Goal: Task Accomplishment & Management: Use online tool/utility

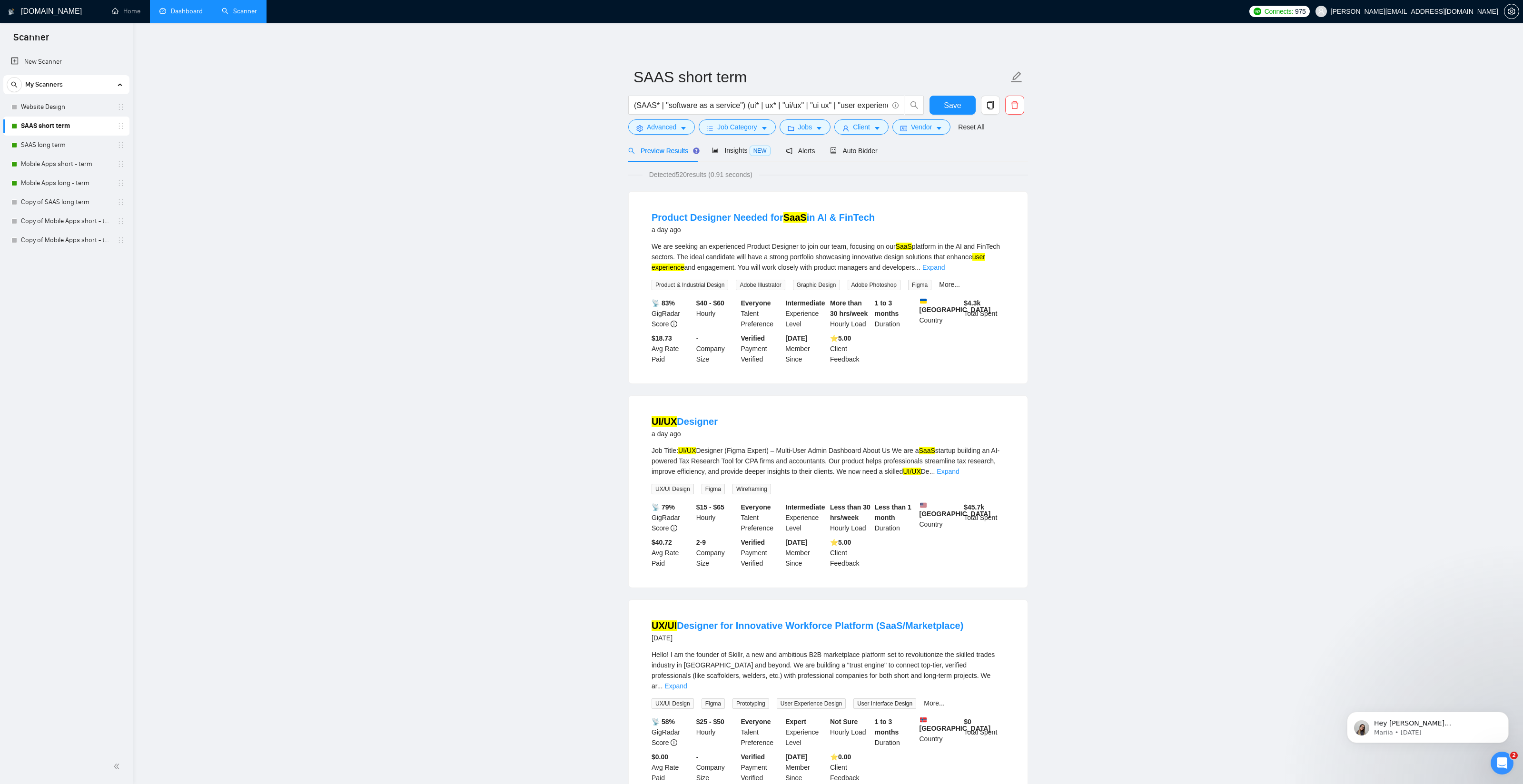
click at [188, 10] on link "Dashboard" at bounding box center [180, 11] width 43 height 8
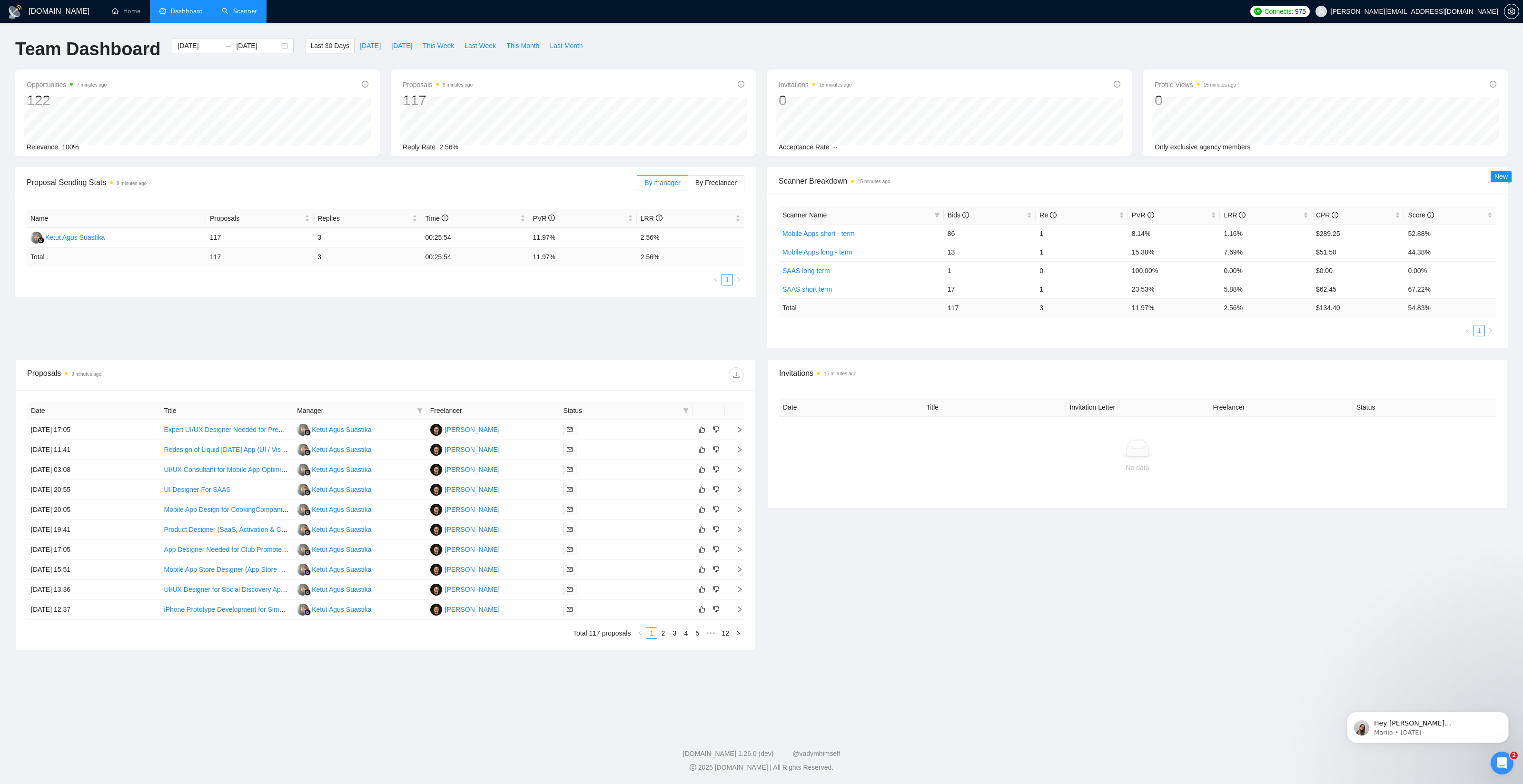
click at [251, 10] on link "Scanner" at bounding box center [239, 11] width 35 height 8
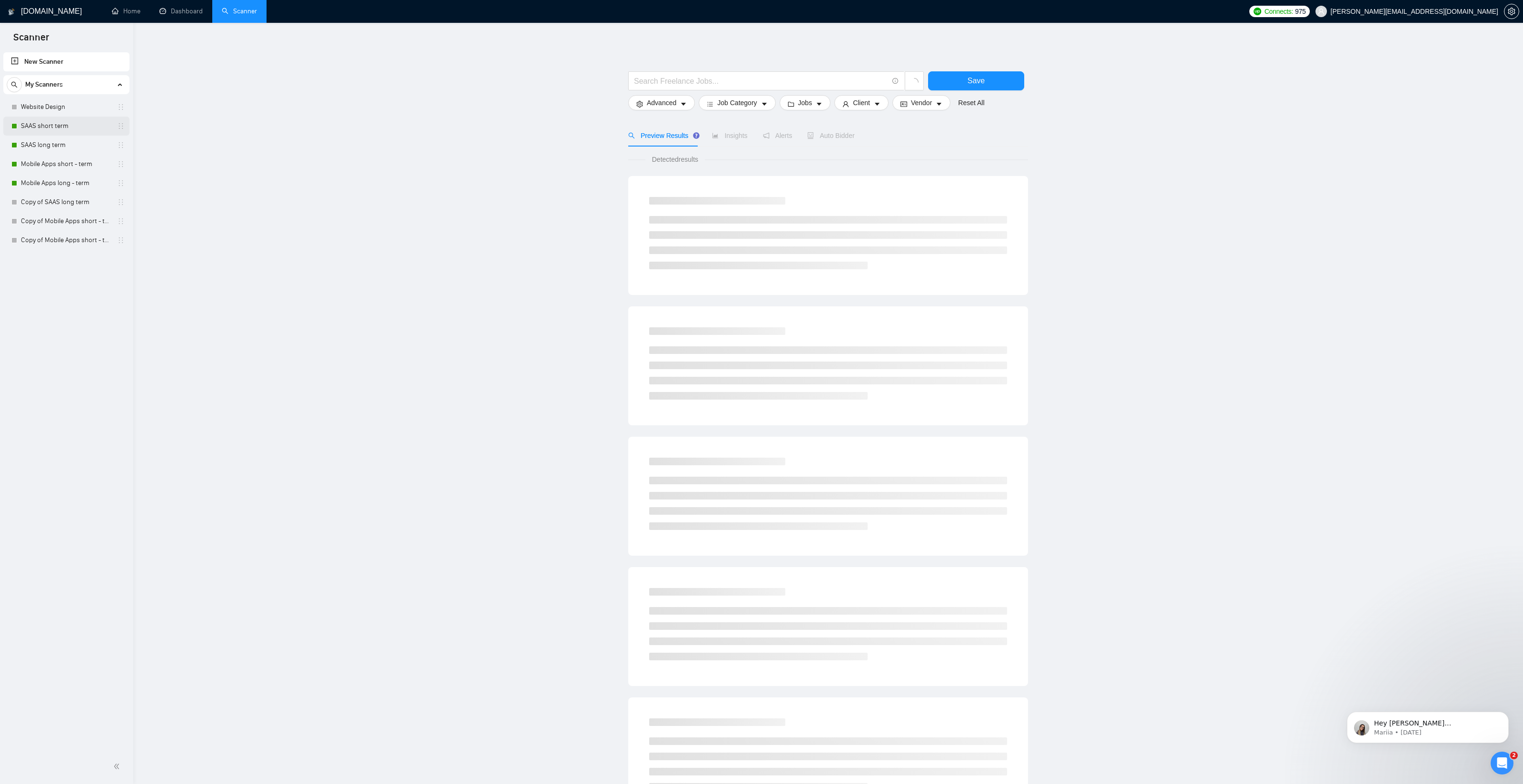
click at [30, 126] on link "SAAS short term" at bounding box center [66, 126] width 91 height 19
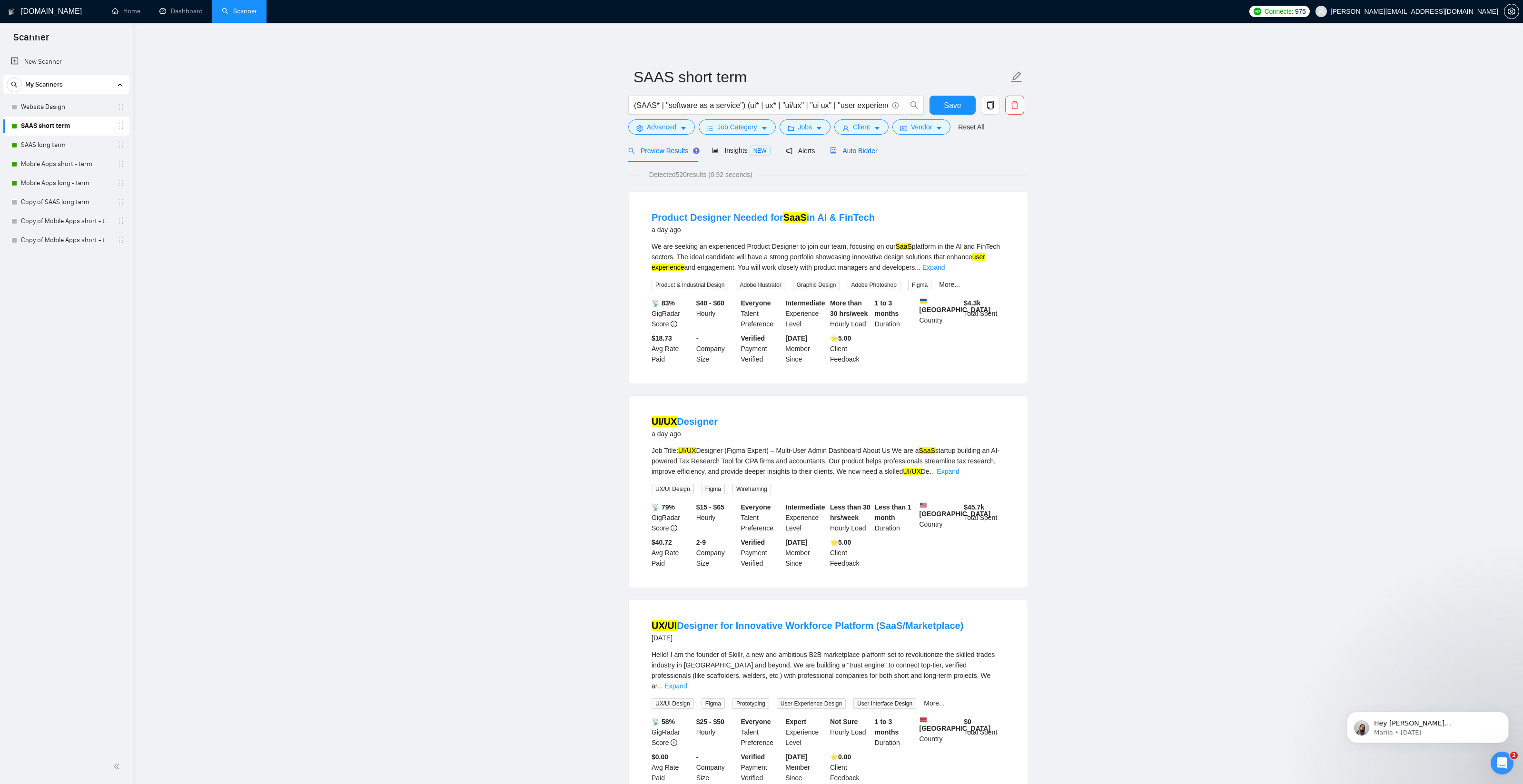
click at [854, 155] on div "Auto Bidder" at bounding box center [853, 151] width 47 height 10
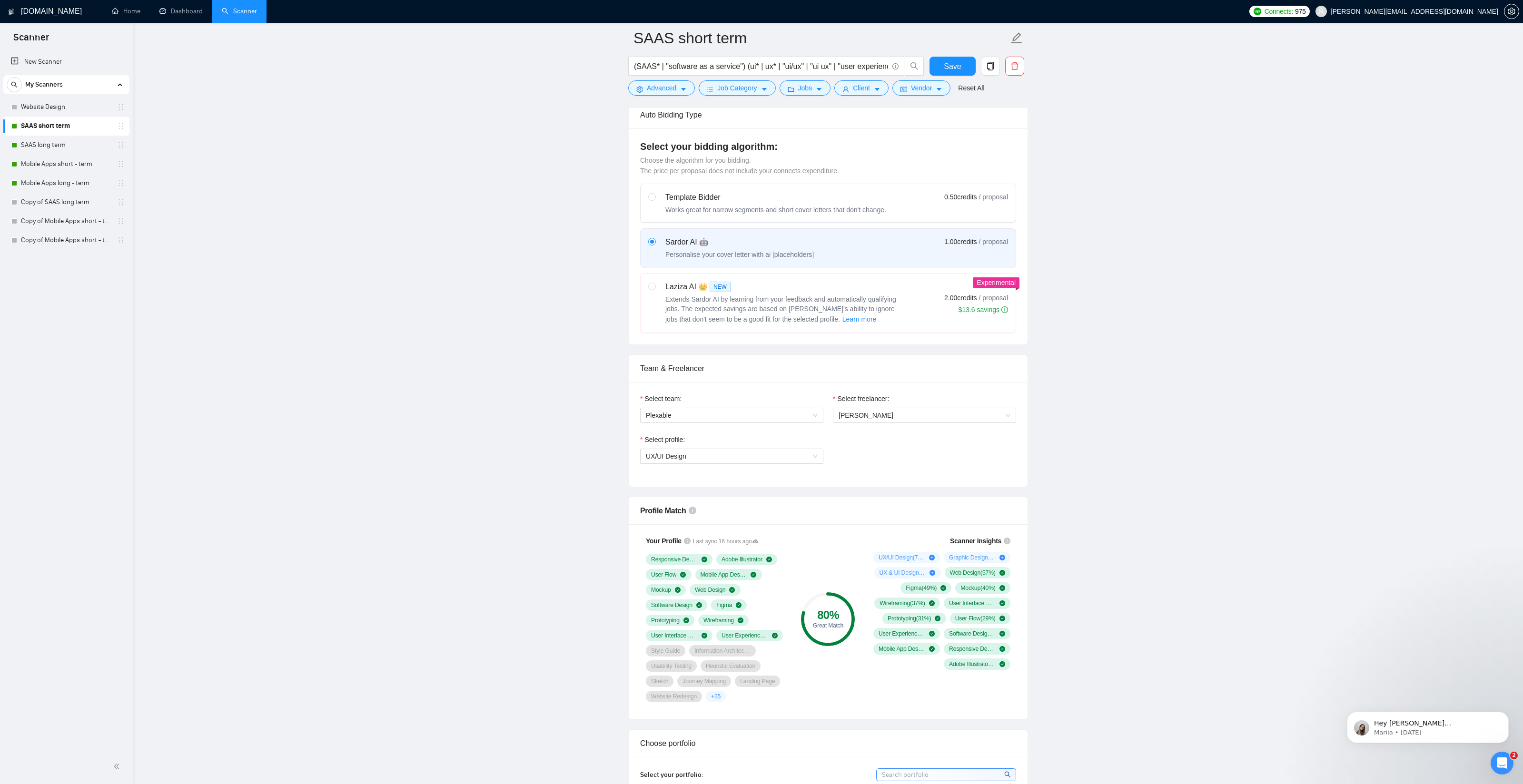
scroll to position [231, 0]
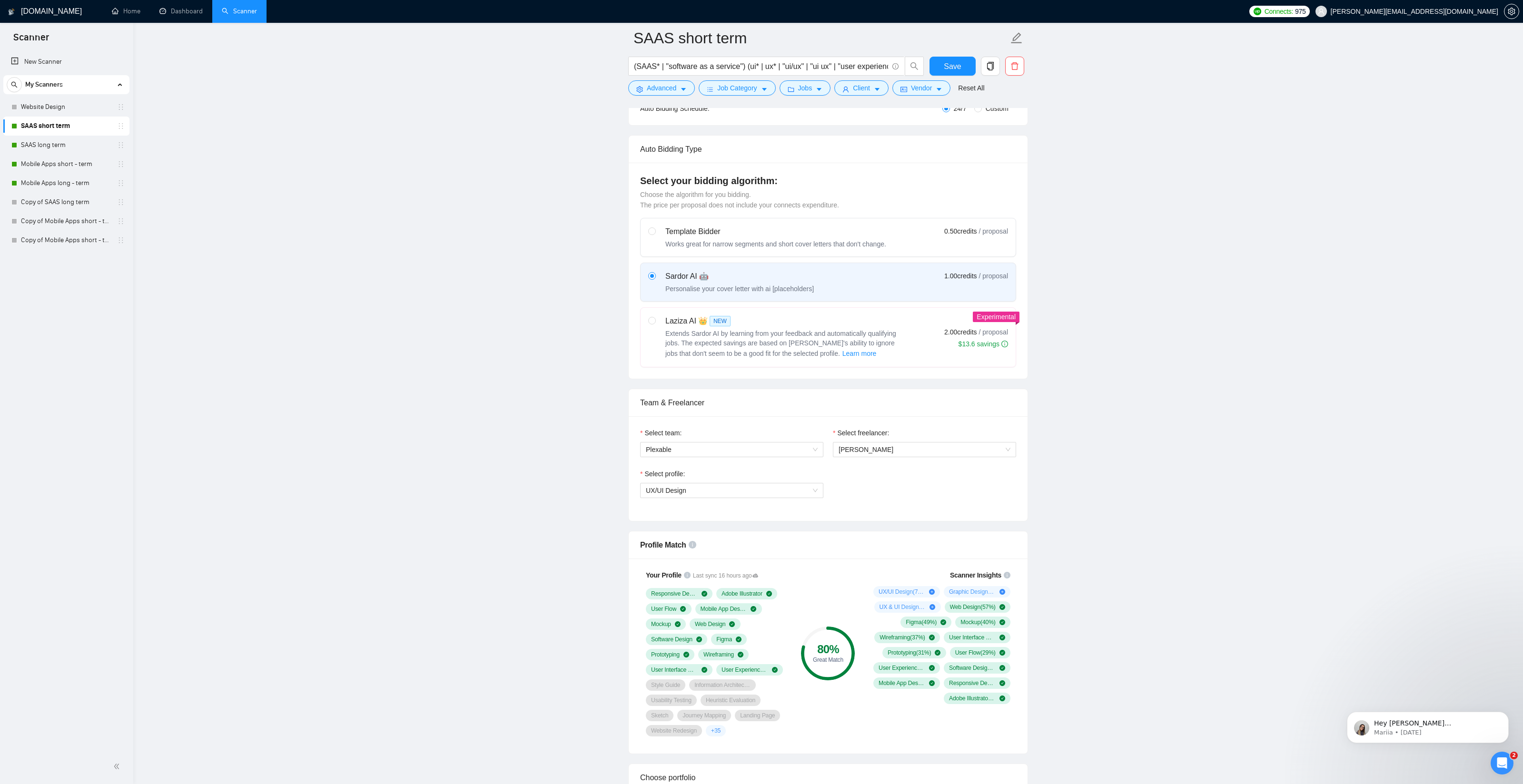
scroll to position [195, 0]
click at [44, 143] on link "SAAS long term" at bounding box center [66, 145] width 91 height 19
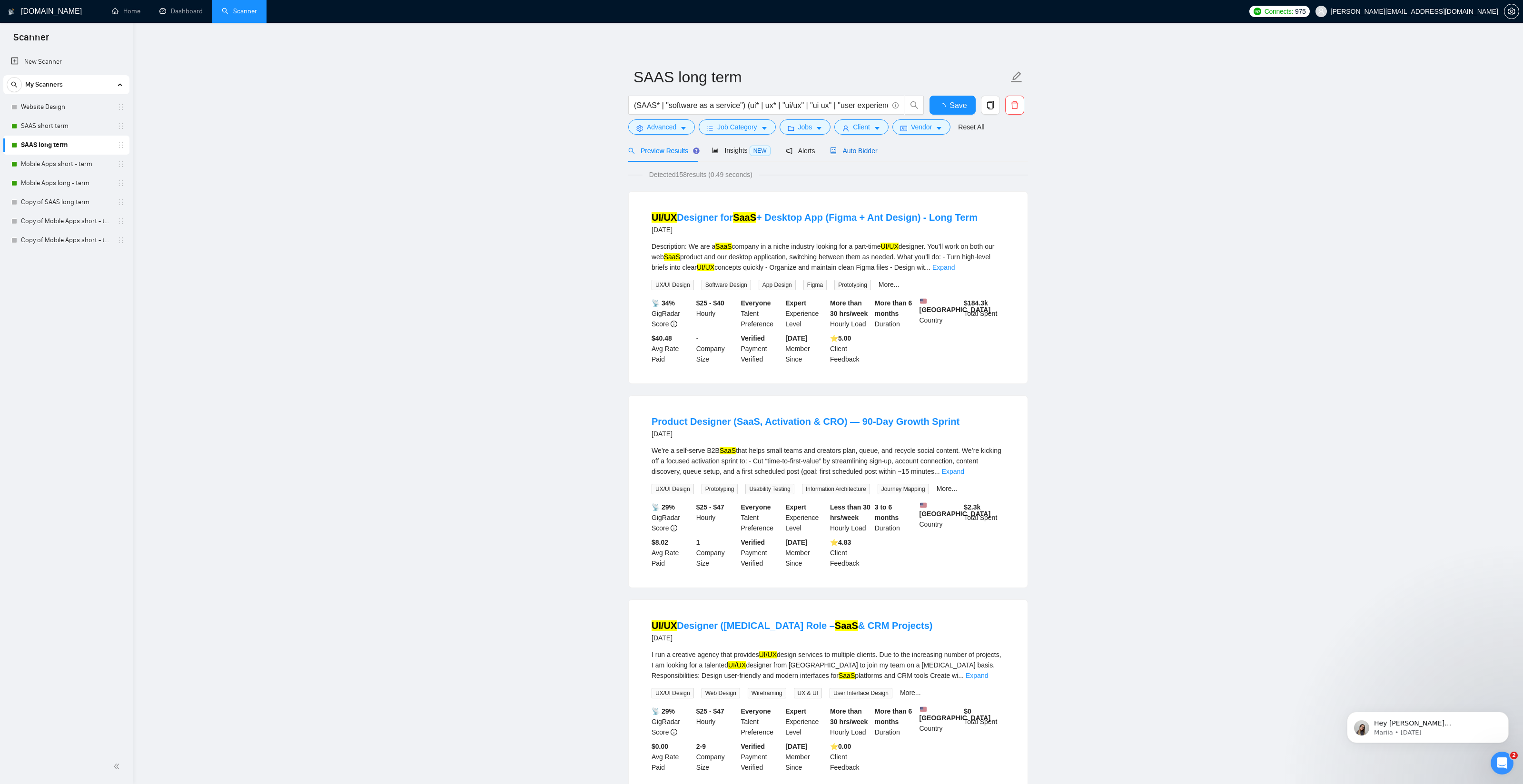
click at [863, 147] on span "Auto Bidder" at bounding box center [853, 151] width 47 height 8
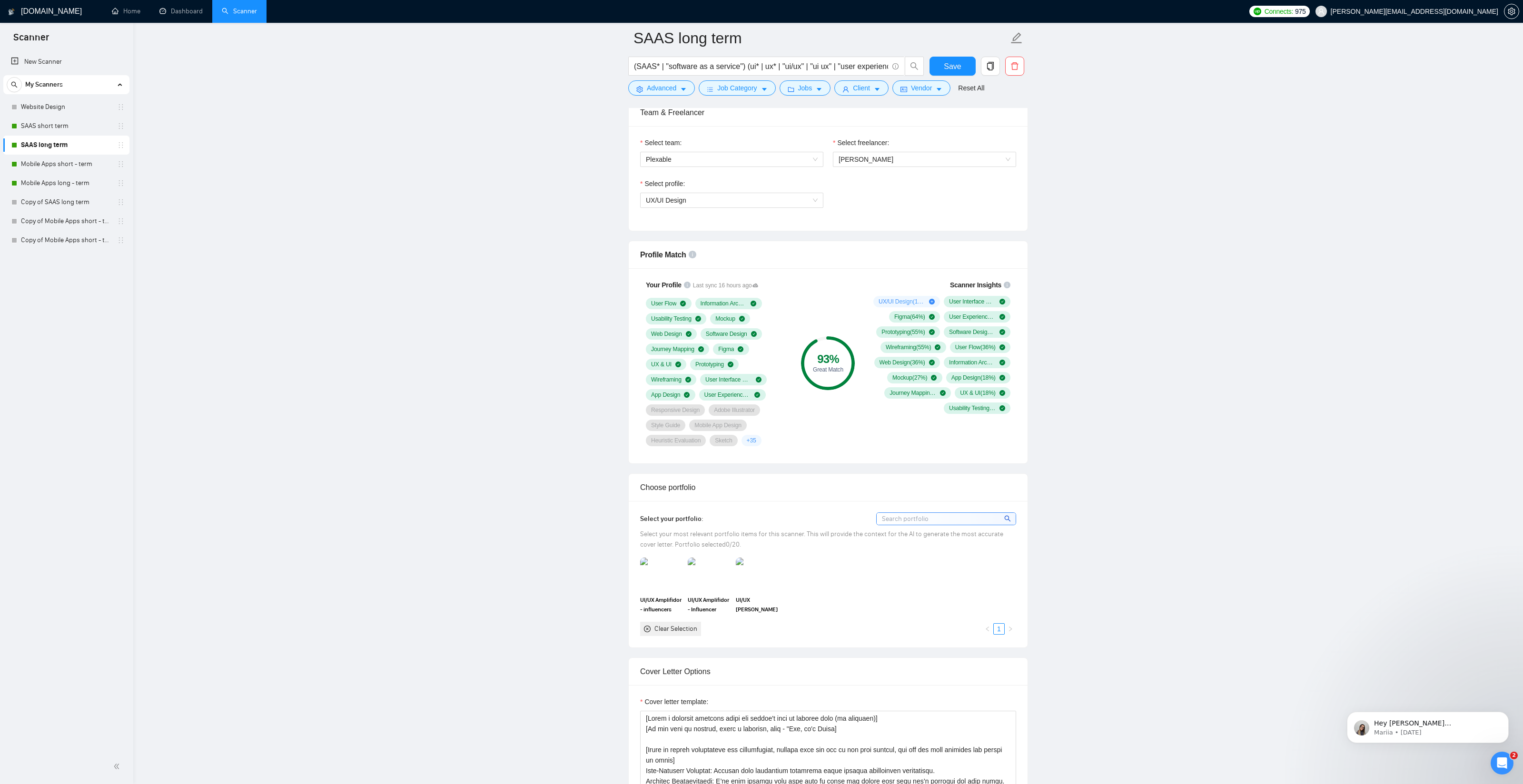
scroll to position [513, 0]
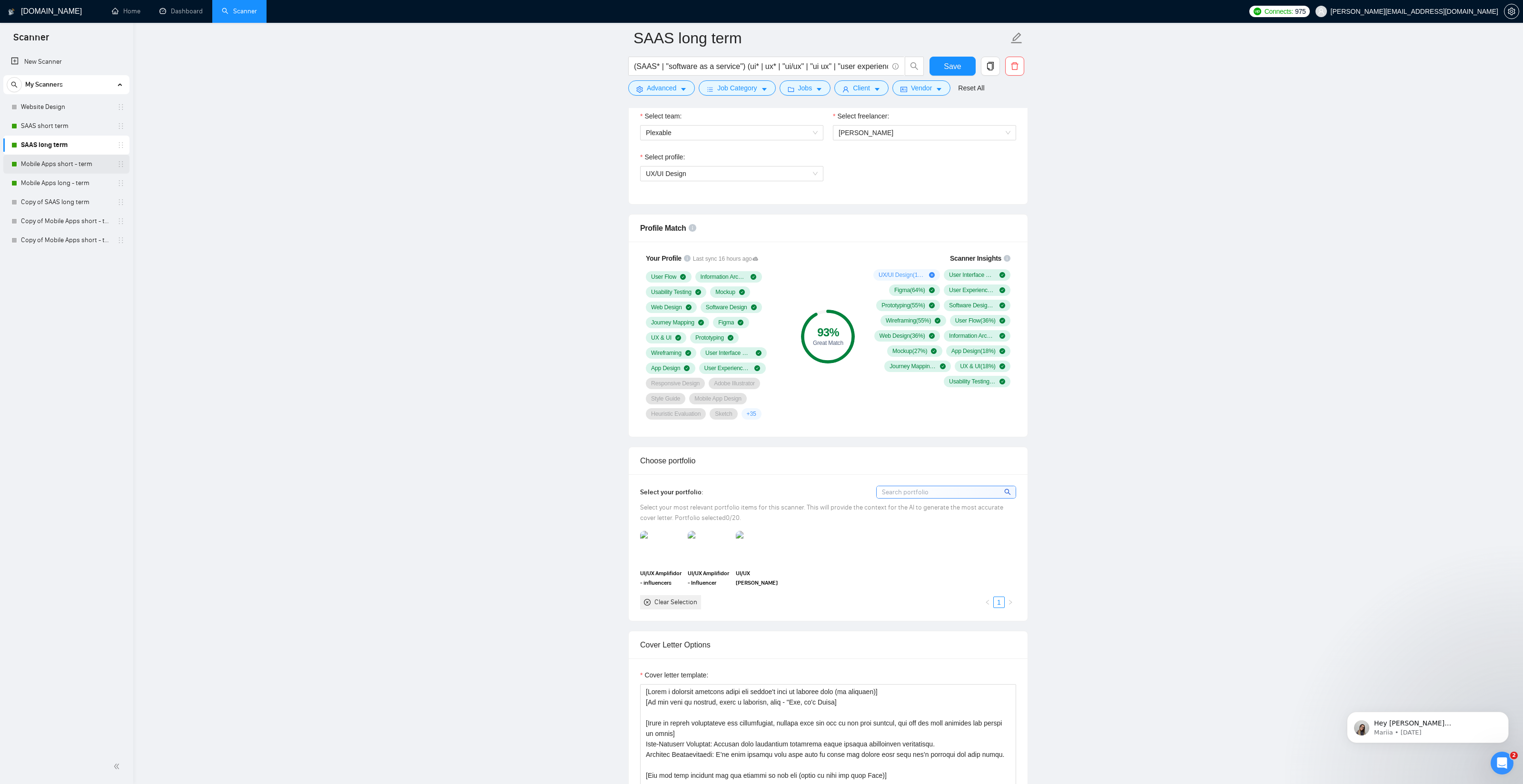
click at [47, 164] on link "Mobile Apps short - term" at bounding box center [66, 164] width 91 height 19
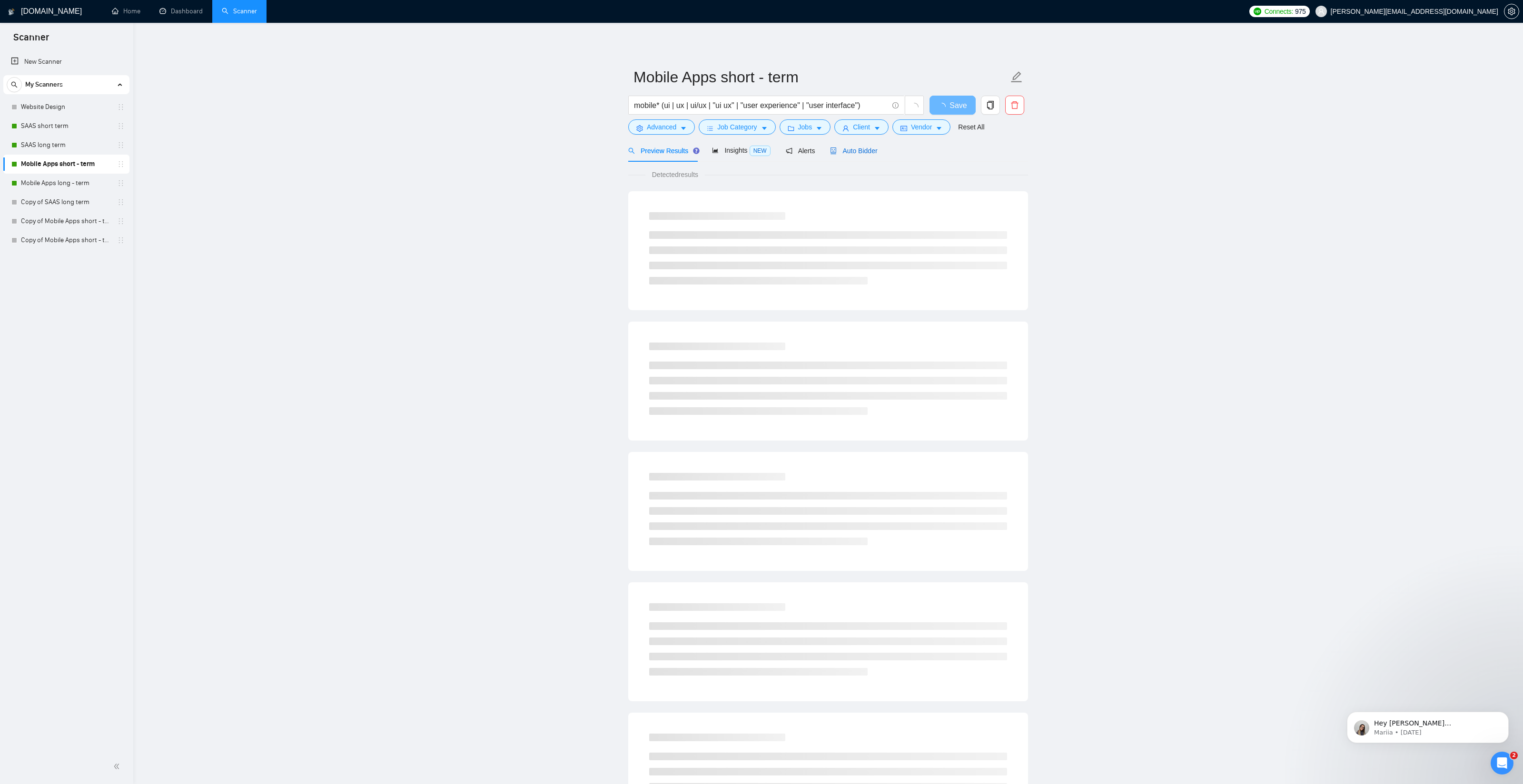
click at [868, 150] on span "Auto Bidder" at bounding box center [853, 151] width 47 height 8
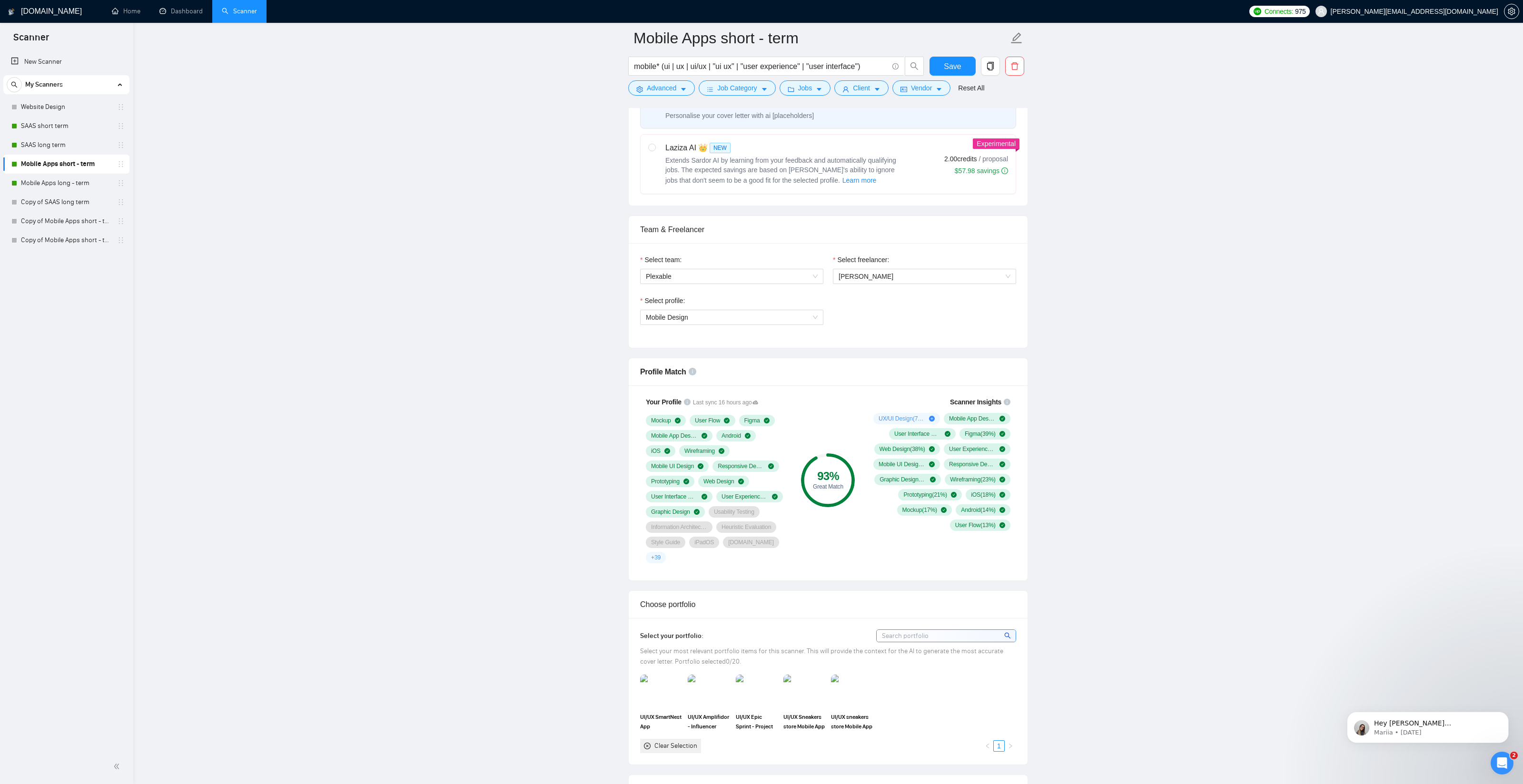
scroll to position [396, 0]
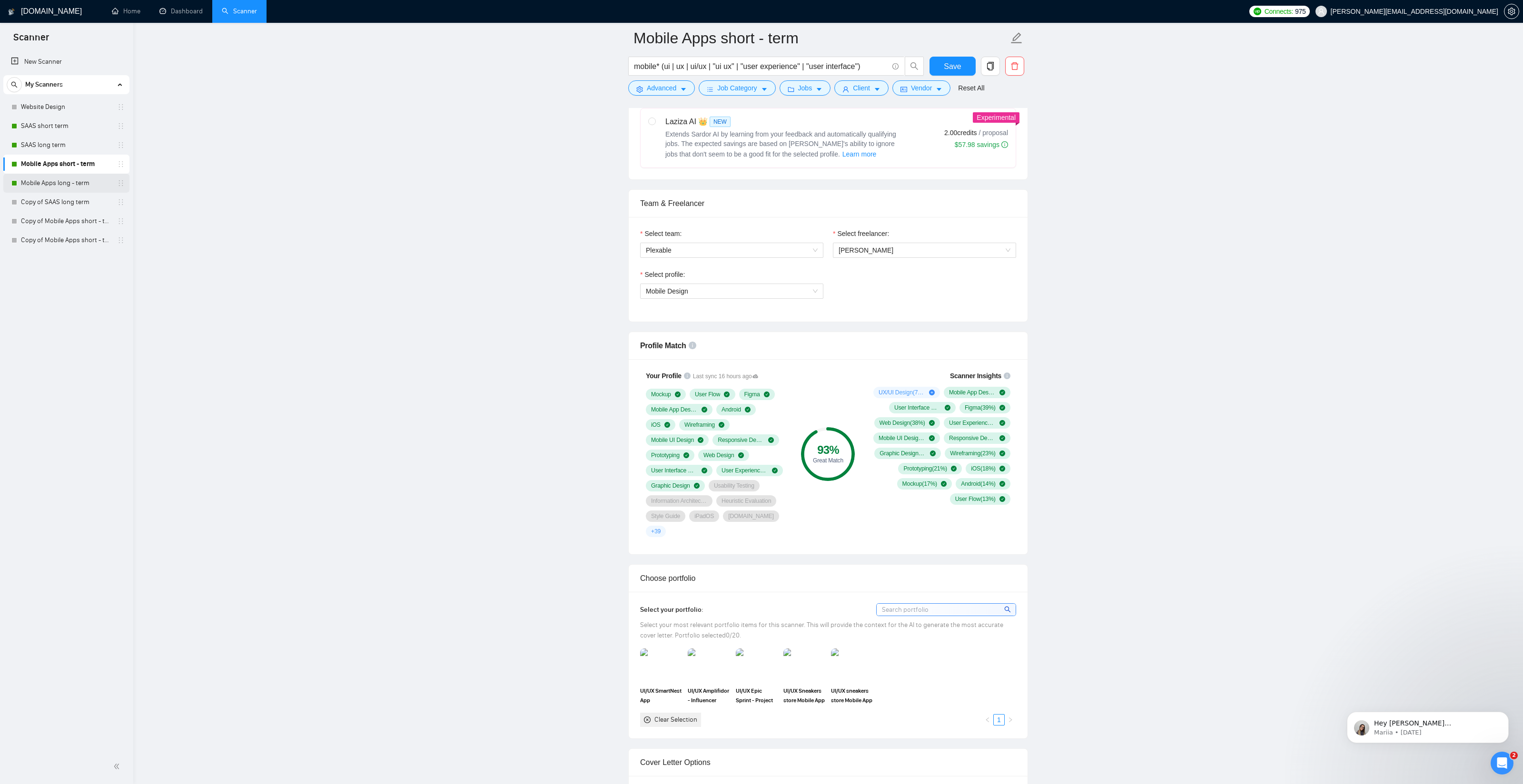
click at [45, 180] on link "Mobile Apps long - term" at bounding box center [66, 183] width 91 height 19
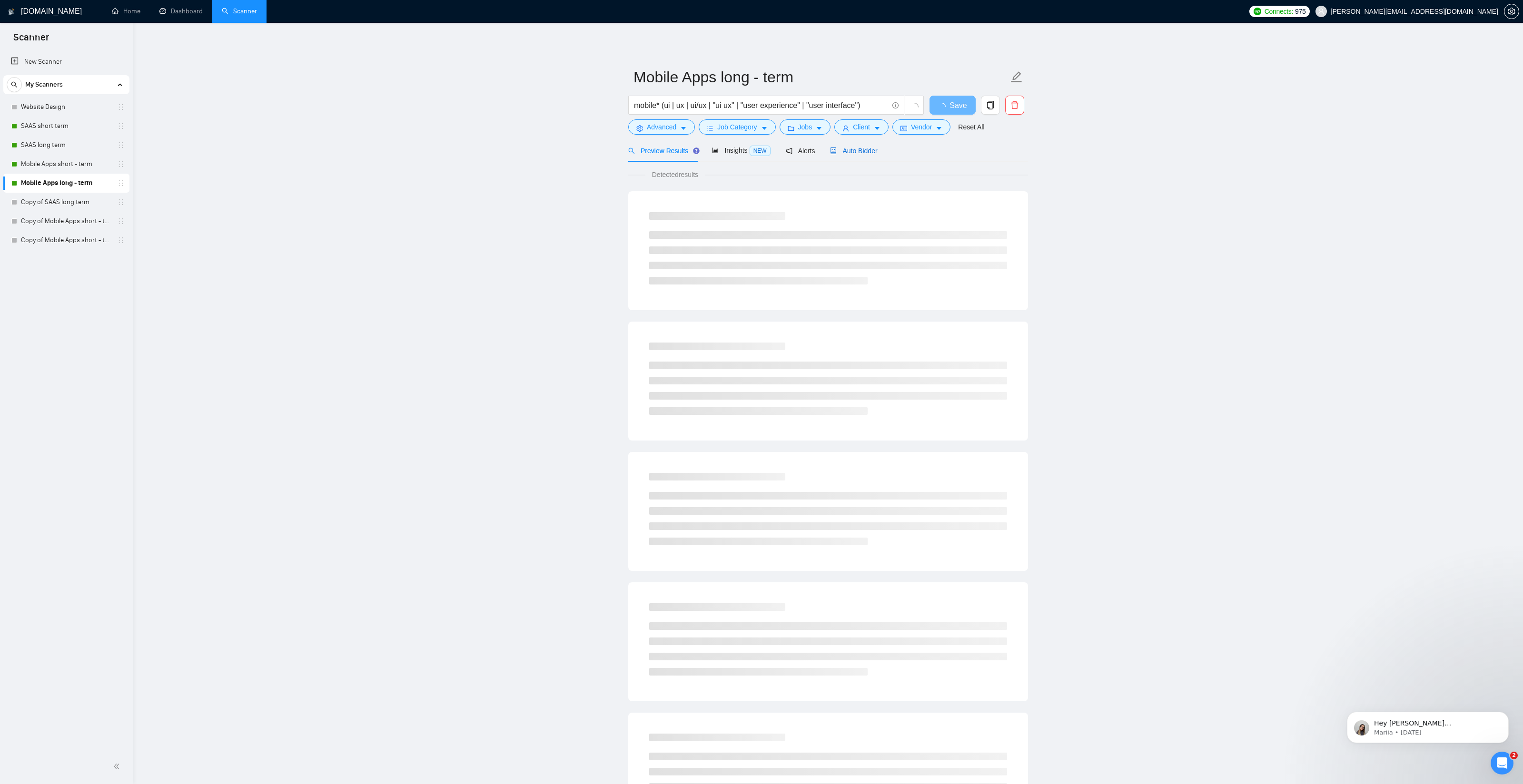
click at [861, 148] on span "Auto Bidder" at bounding box center [853, 151] width 47 height 8
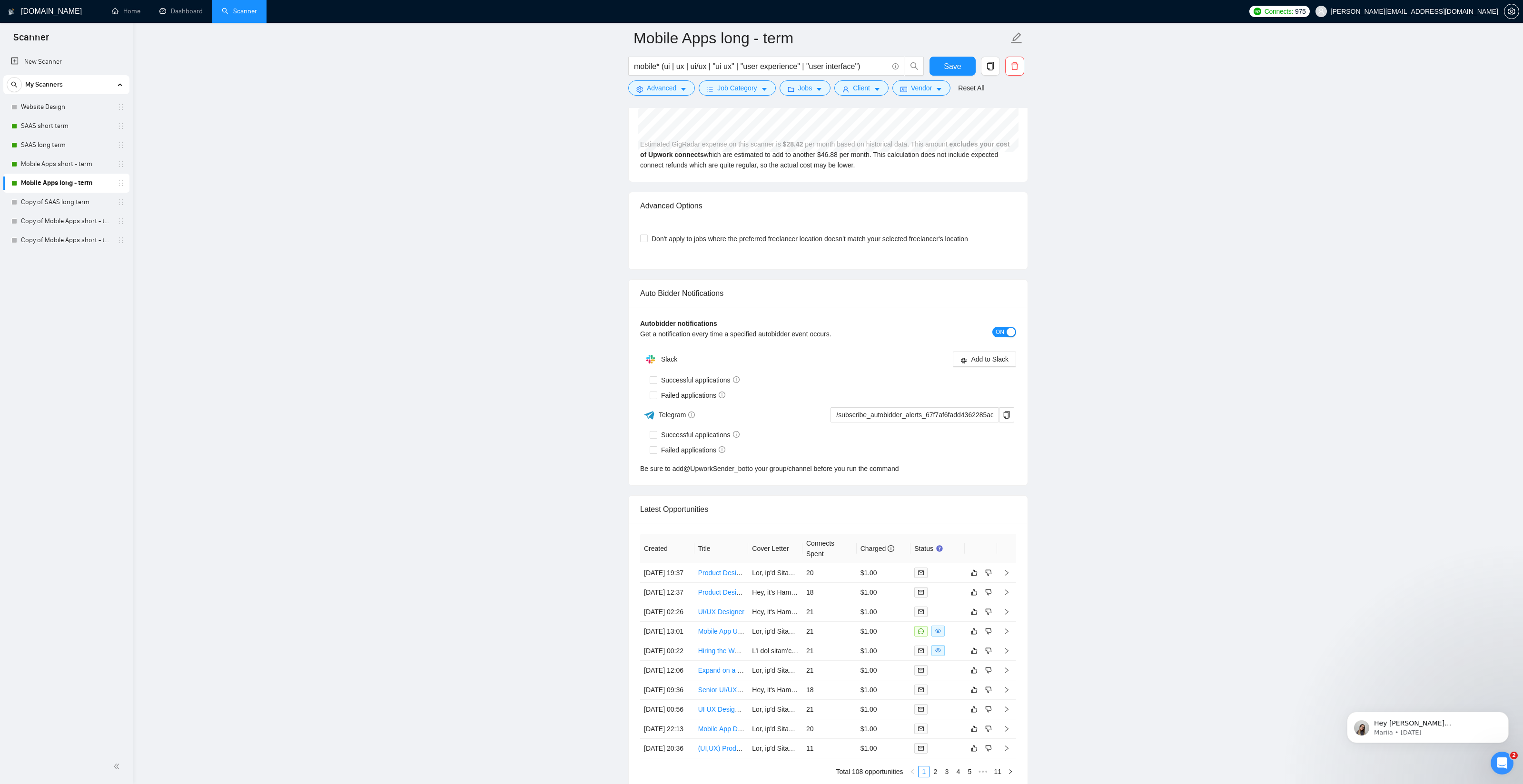
scroll to position [2250, 0]
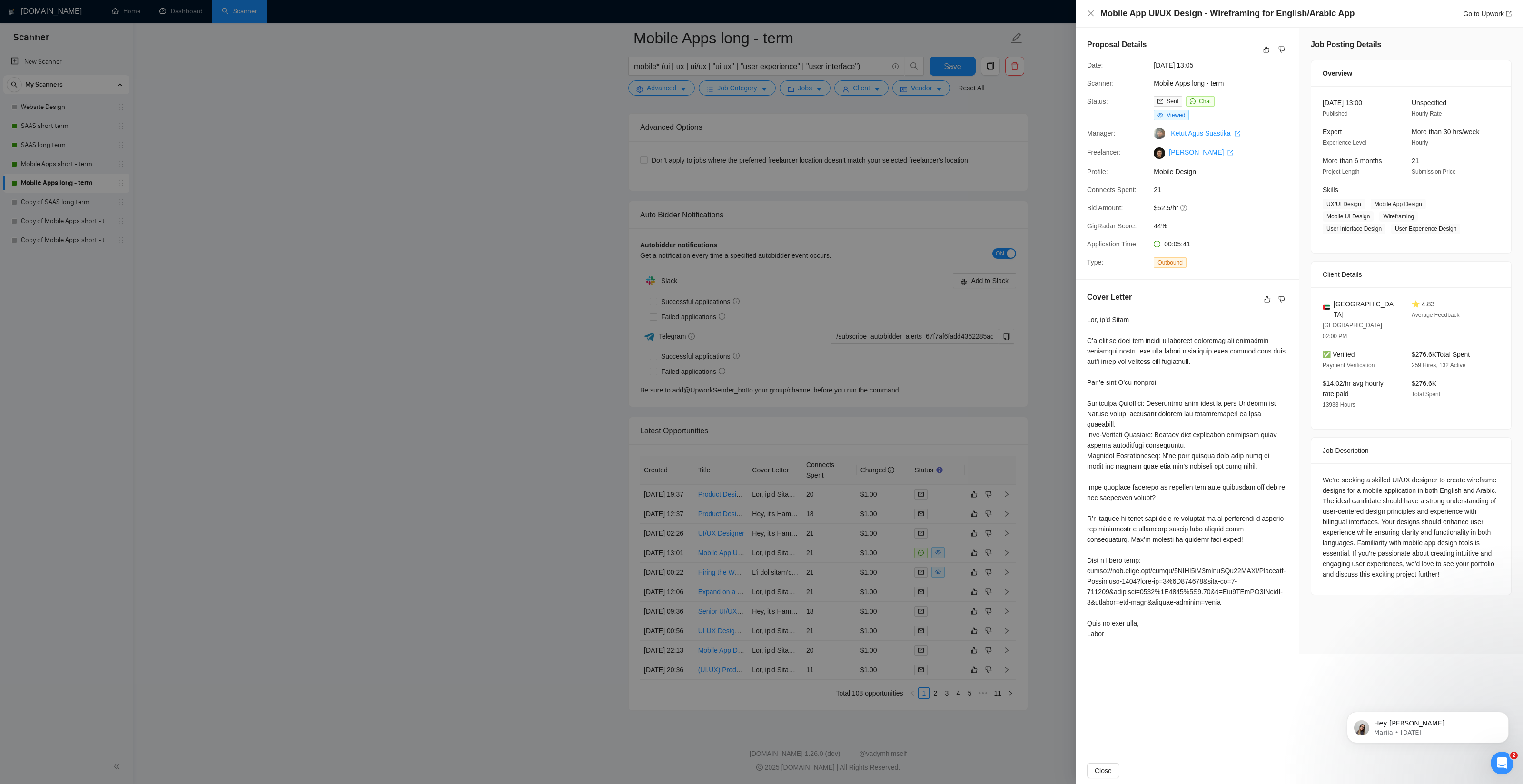
click at [472, 439] on div at bounding box center [761, 392] width 1523 height 784
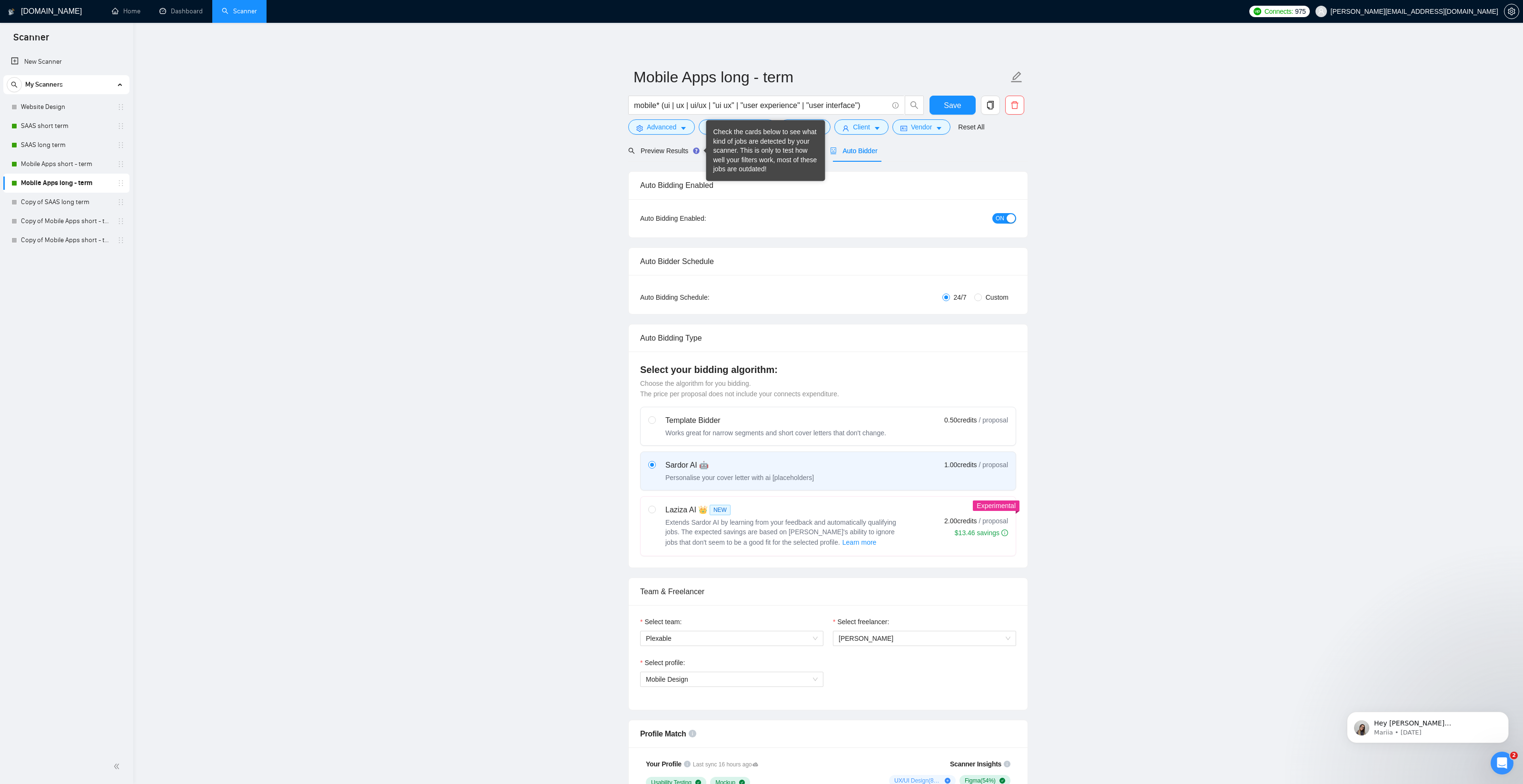
click at [721, 150] on div "Check the cards below to see what kind of jobs are detected by your scanner. Th…" at bounding box center [766, 151] width 105 height 47
click at [734, 146] on div "Insights NEW" at bounding box center [741, 150] width 58 height 11
